Goal: Connect with others: Establish contact or relationships with other users

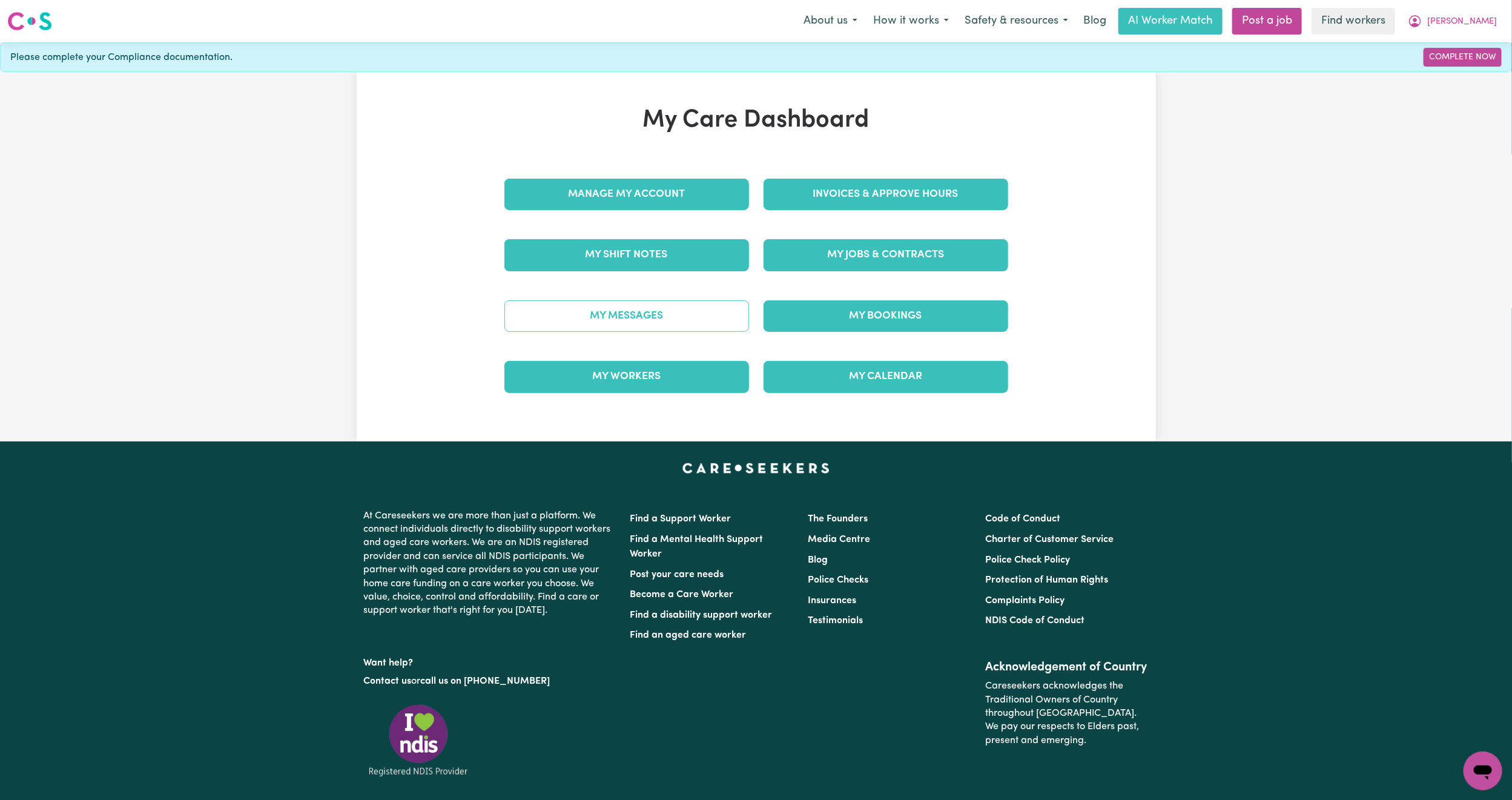
click at [607, 312] on link "My Messages" at bounding box center [627, 316] width 245 height 32
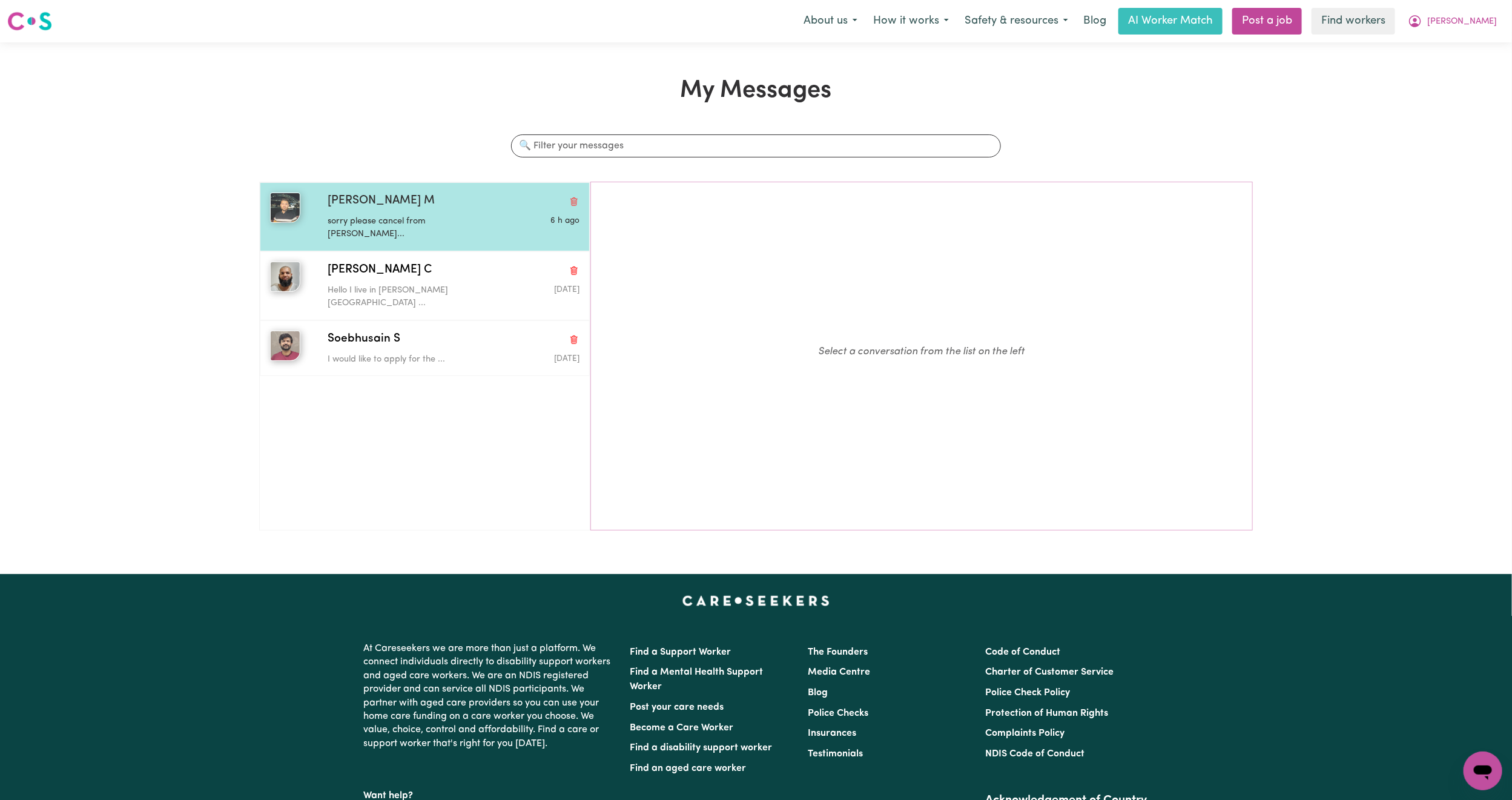
click at [430, 216] on p "sorry please cancel from [PERSON_NAME]..." at bounding box center [412, 228] width 168 height 26
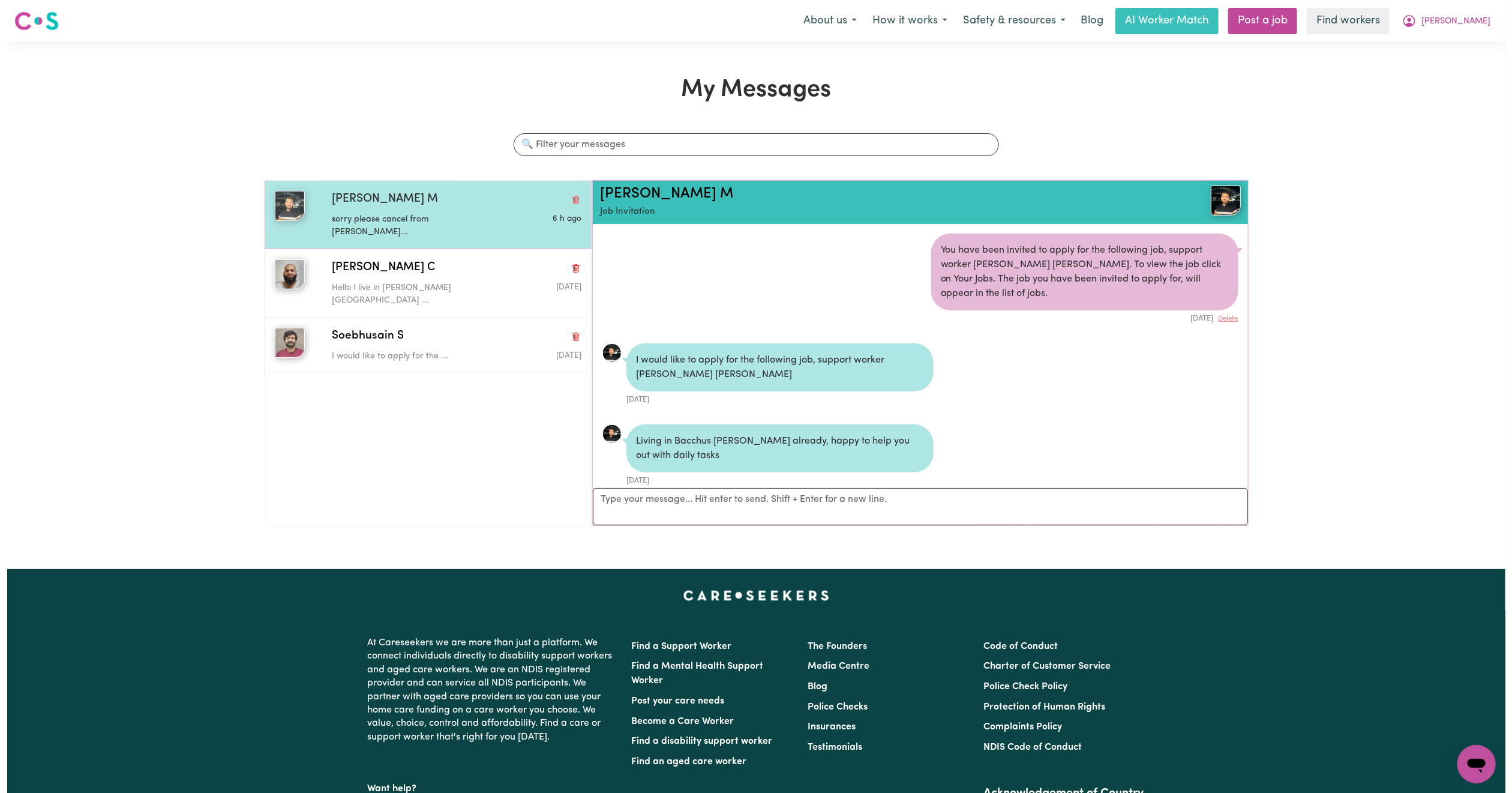
scroll to position [728, 0]
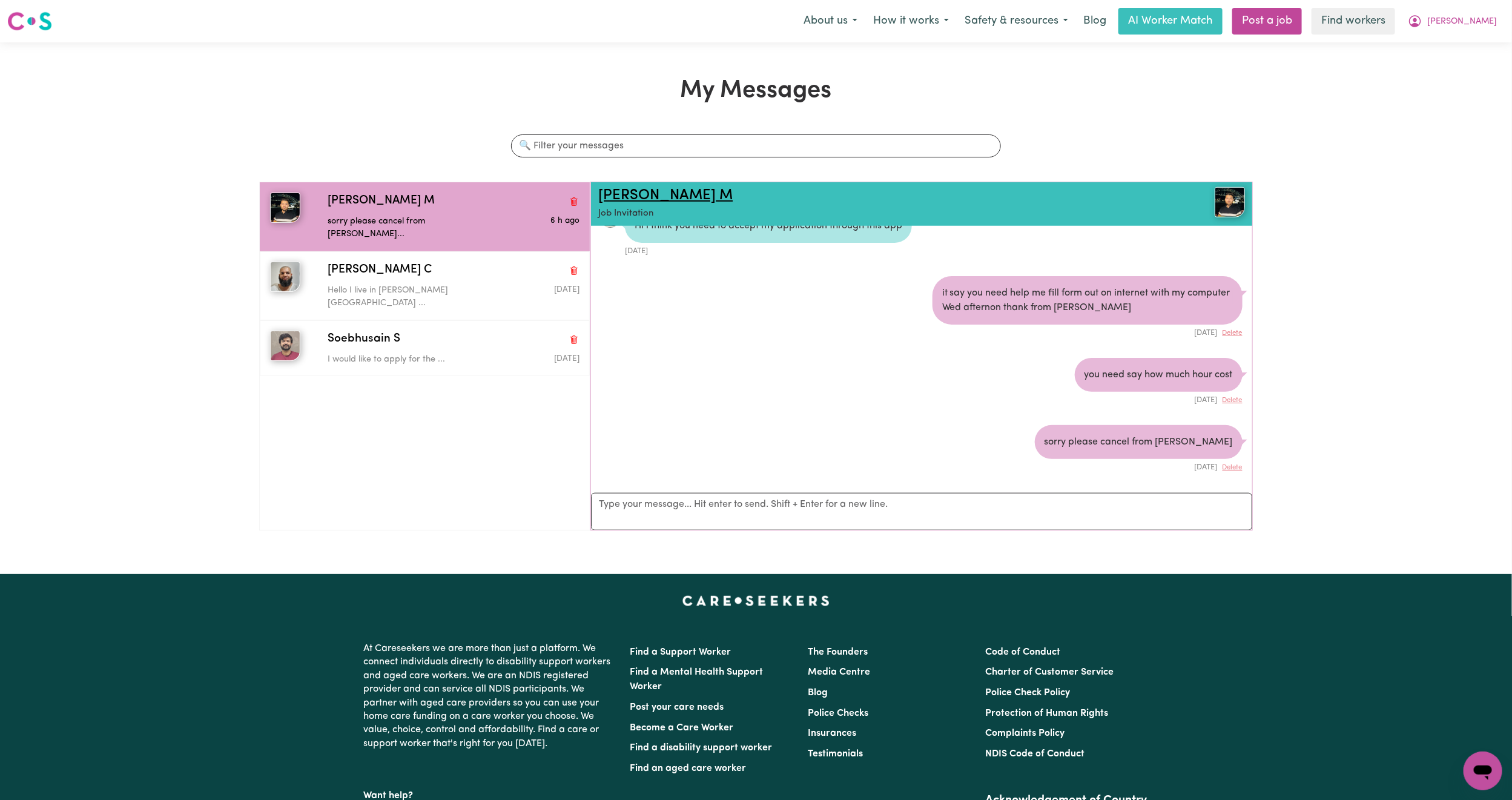
click at [656, 193] on link "[PERSON_NAME] M" at bounding box center [665, 195] width 134 height 15
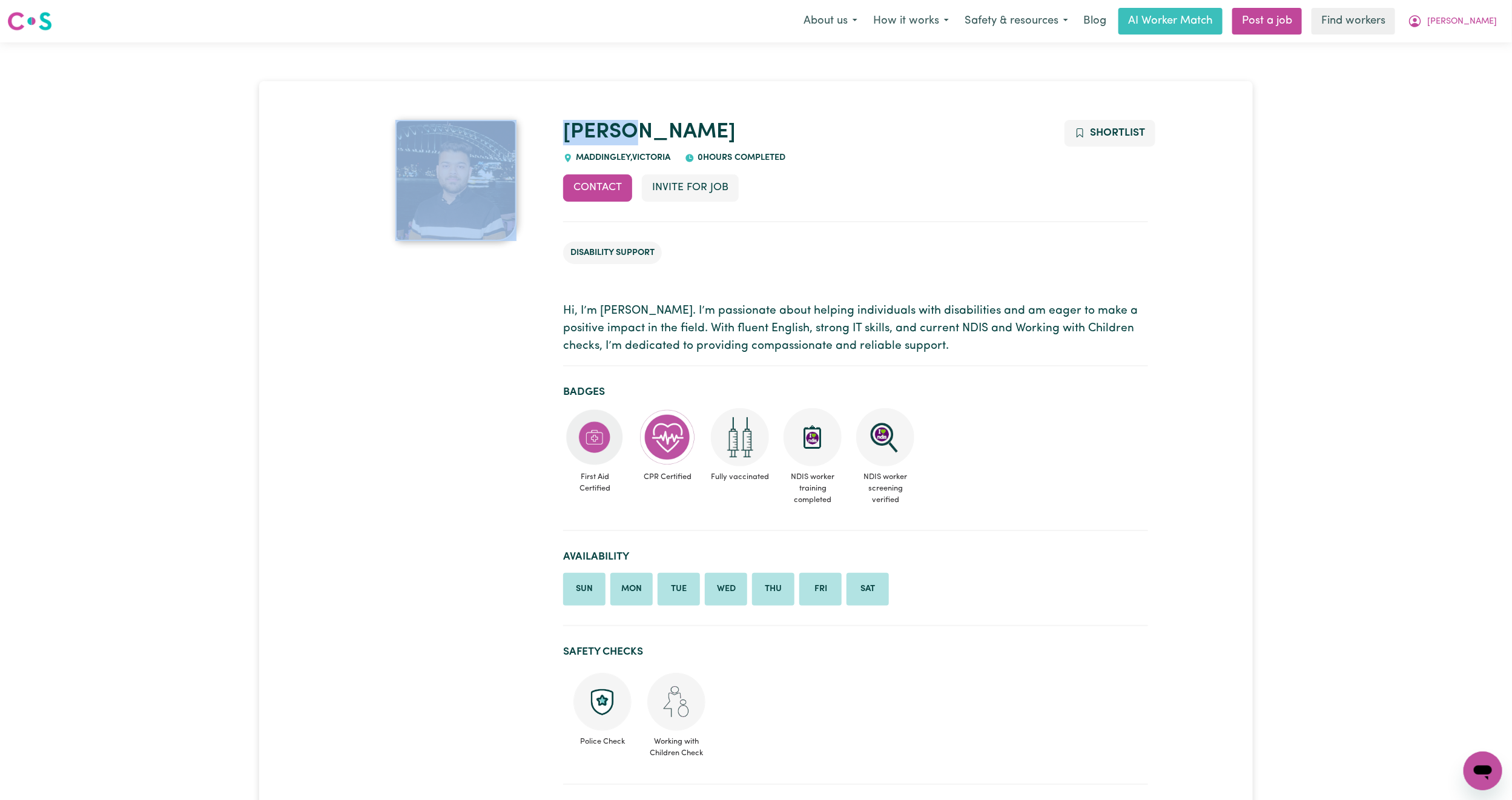
drag, startPoint x: 667, startPoint y: 131, endPoint x: 547, endPoint y: 125, distance: 120.1
copy div "Sanyam"
